Goal: Transaction & Acquisition: Purchase product/service

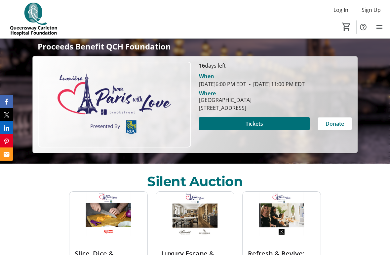
scroll to position [126, 0]
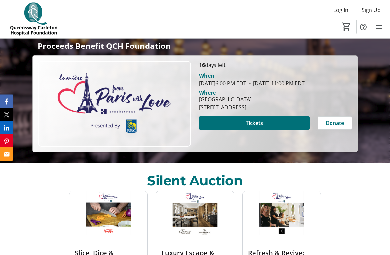
click at [275, 132] on span at bounding box center [254, 124] width 111 height 16
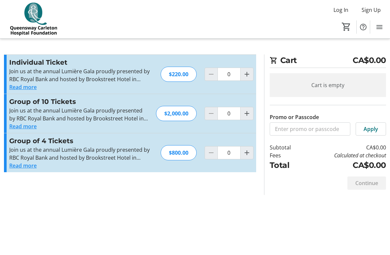
click at [32, 167] on button "Read more" at bounding box center [22, 166] width 27 height 8
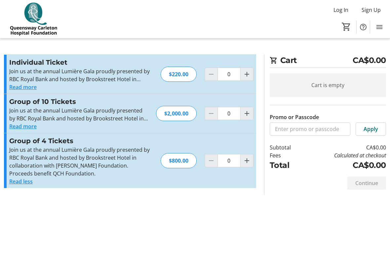
click at [307, 203] on div "Cart CA$0.00 Cart is empty Promo or Passcode Apply Subtotal CA$0.00 Fees Calcul…" at bounding box center [195, 127] width 390 height 255
click at [346, 226] on div "Cart CA$0.00 Cart is empty Promo or Passcode Apply Subtotal CA$0.00 Fees Calcul…" at bounding box center [195, 127] width 390 height 255
click at [368, 226] on div "Cart CA$0.00 Cart is empty Promo or Passcode Apply Subtotal CA$0.00 Fees Calcul…" at bounding box center [195, 127] width 390 height 255
click at [370, 180] on div "Continue" at bounding box center [366, 183] width 39 height 13
click at [365, 187] on div "Continue" at bounding box center [366, 183] width 39 height 13
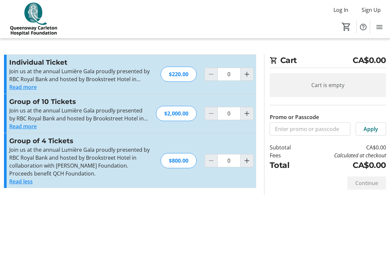
click at [380, 27] on mat-icon "Menu" at bounding box center [379, 27] width 8 height 8
